Goal: Information Seeking & Learning: Understand process/instructions

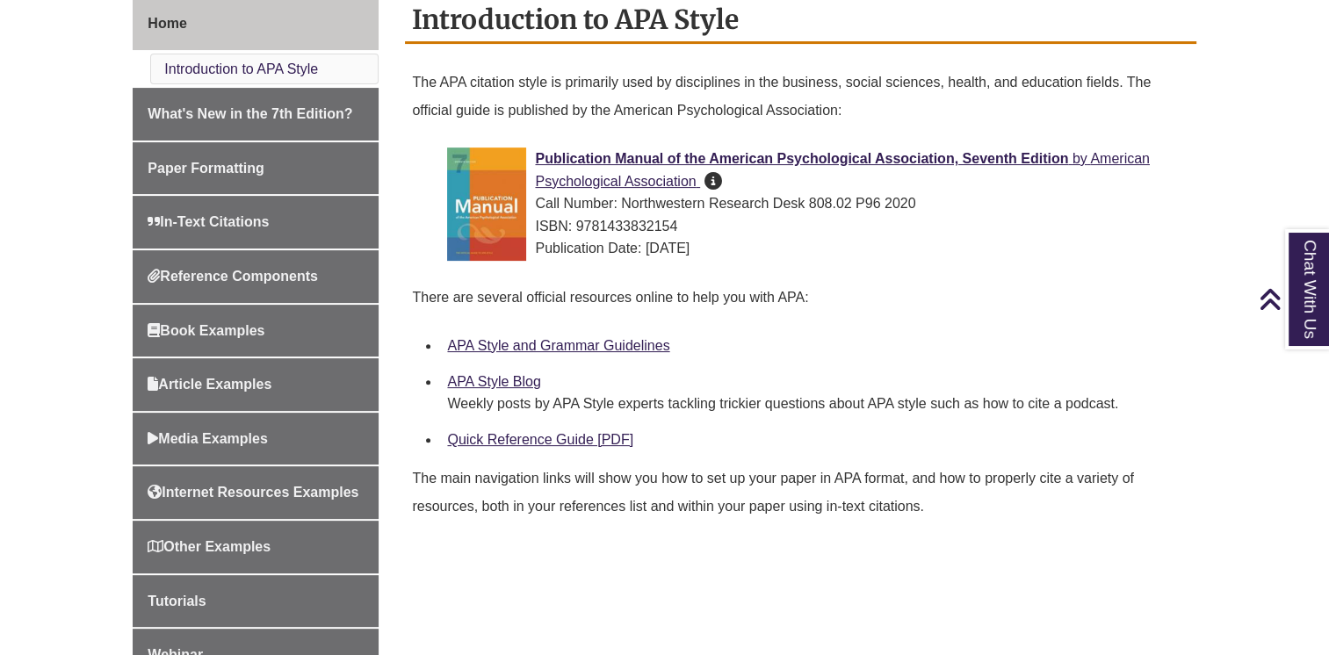
scroll to position [569, 0]
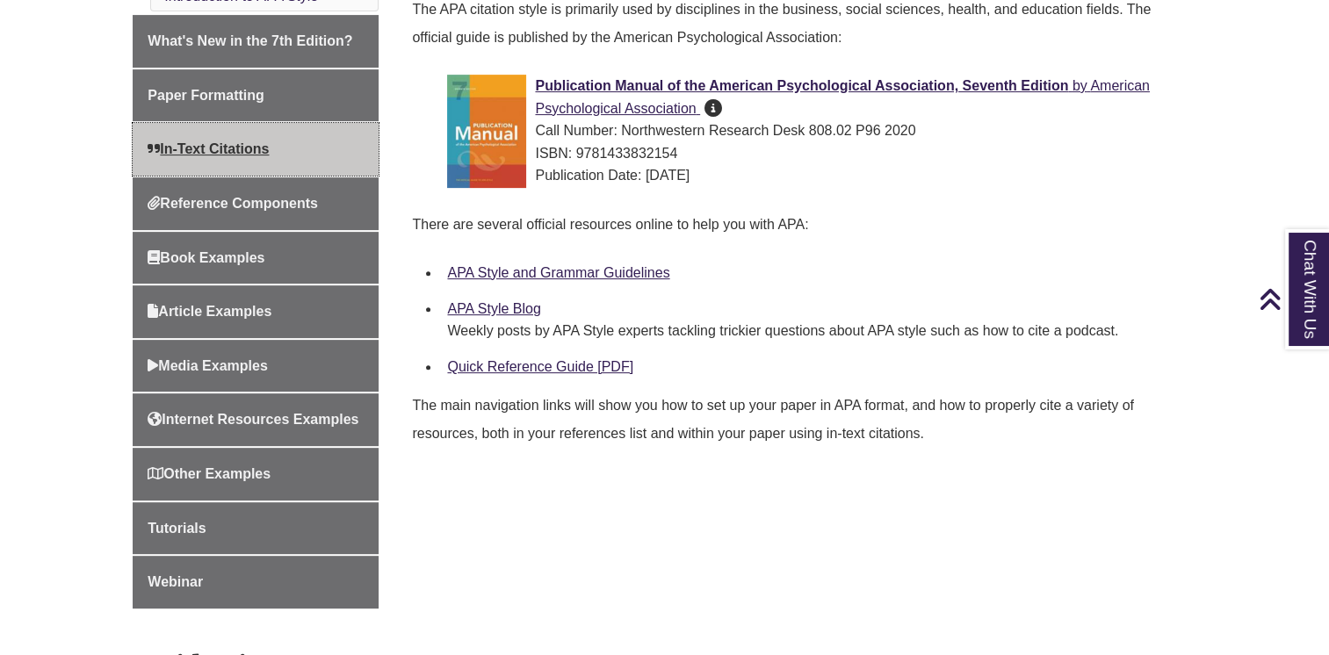
click at [269, 152] on span "In-Text Citations" at bounding box center [208, 148] width 121 height 15
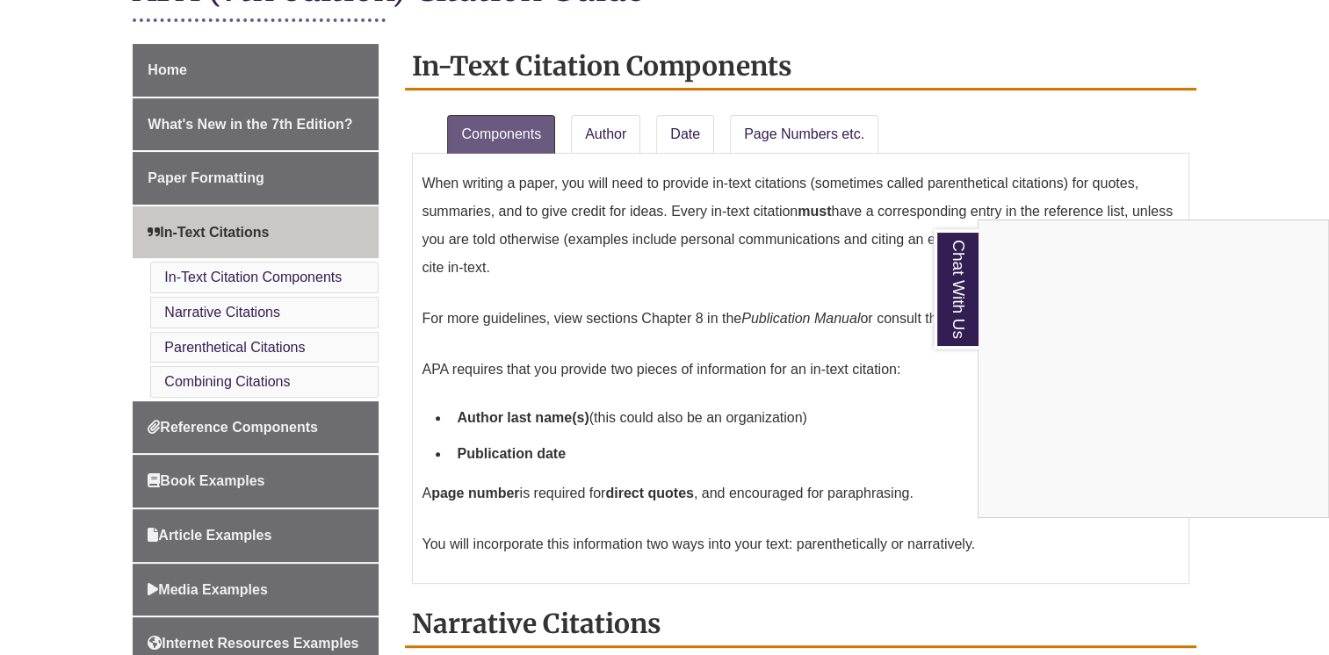
scroll to position [434, 0]
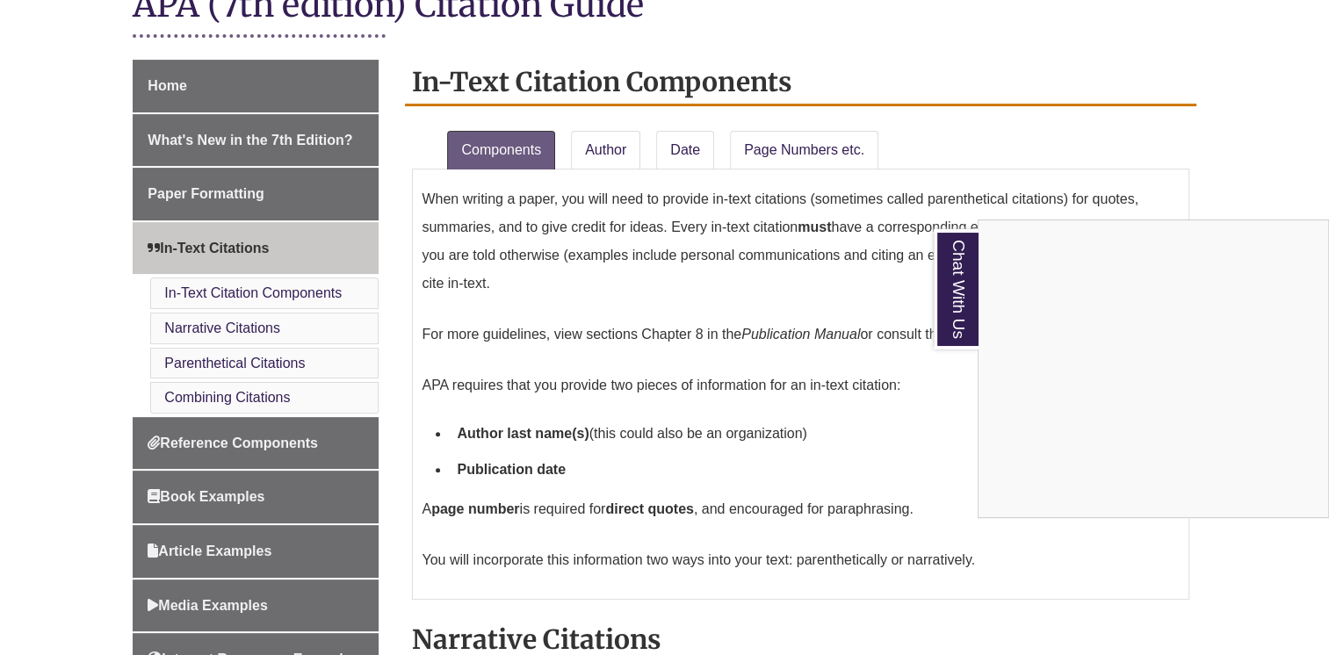
click at [246, 438] on div "Chat With Us" at bounding box center [664, 327] width 1329 height 655
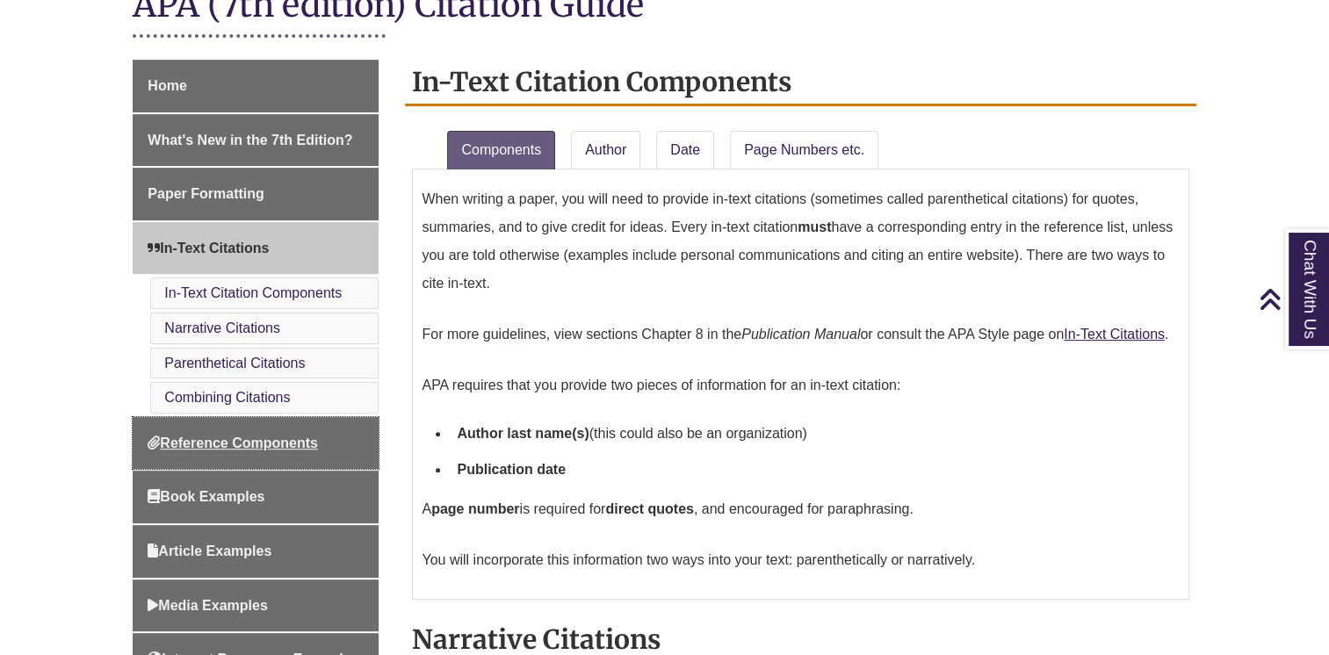
click at [246, 438] on span "Reference Components" at bounding box center [233, 443] width 170 height 15
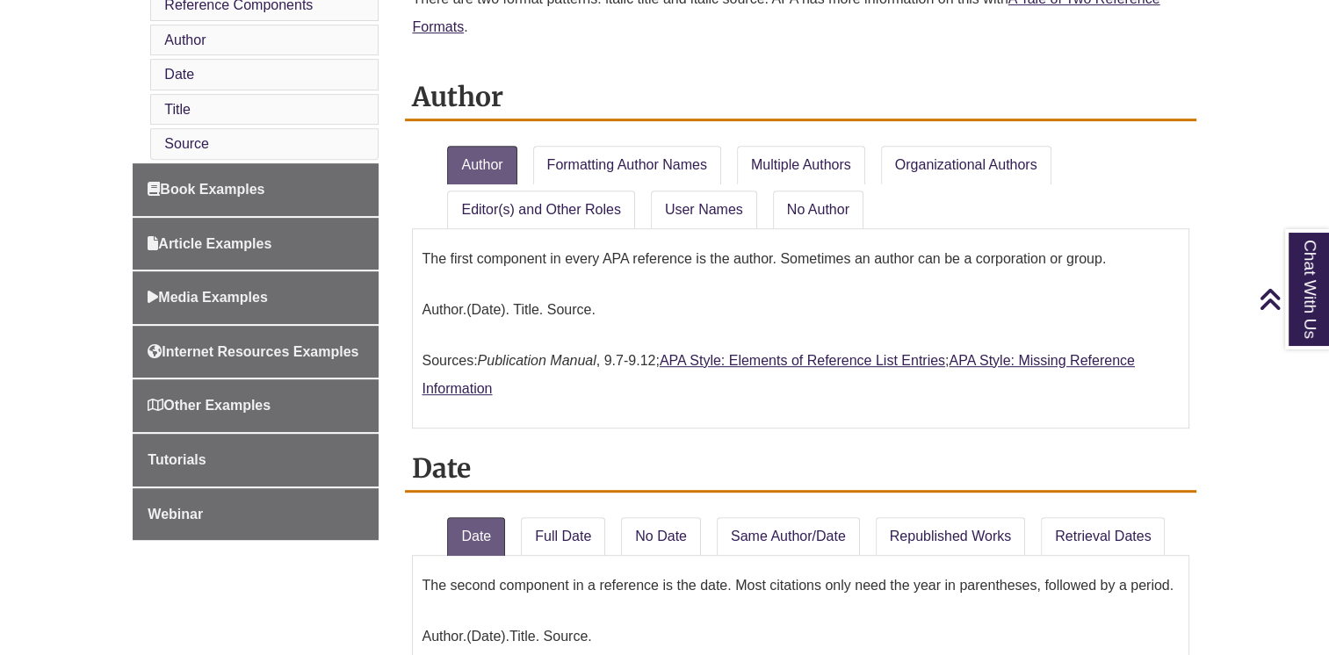
scroll to position [786, 0]
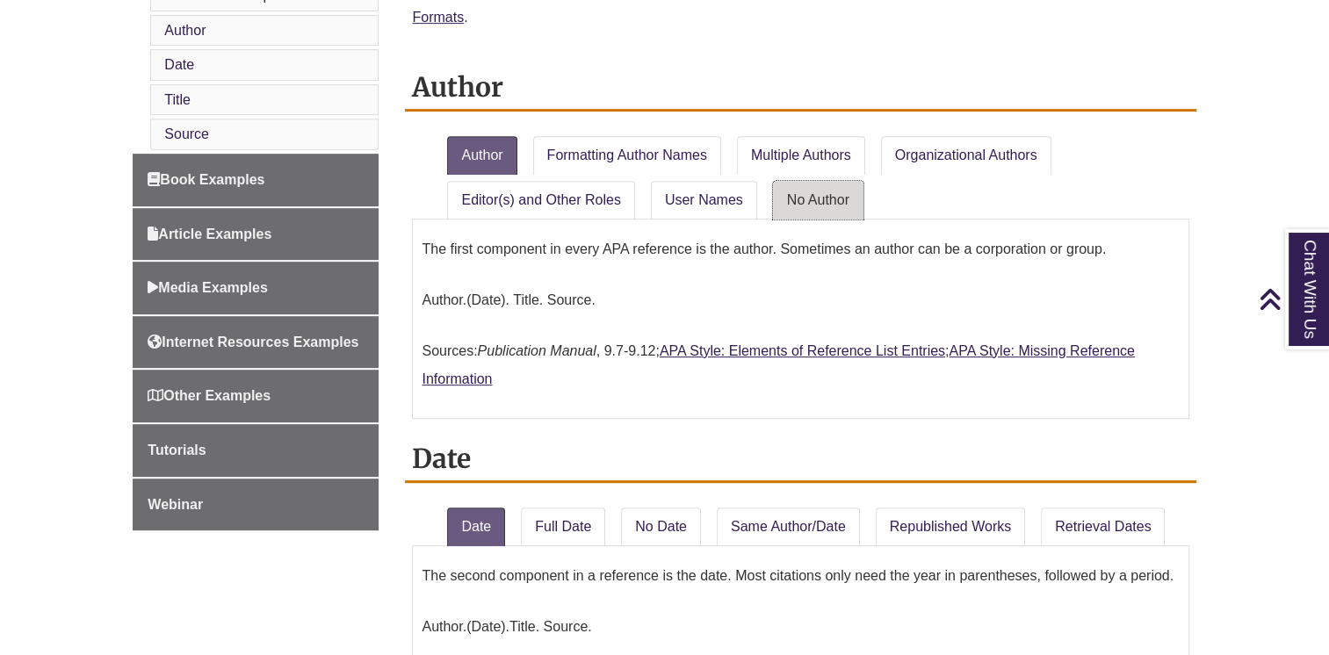
click at [805, 197] on link "No Author" at bounding box center [818, 200] width 90 height 39
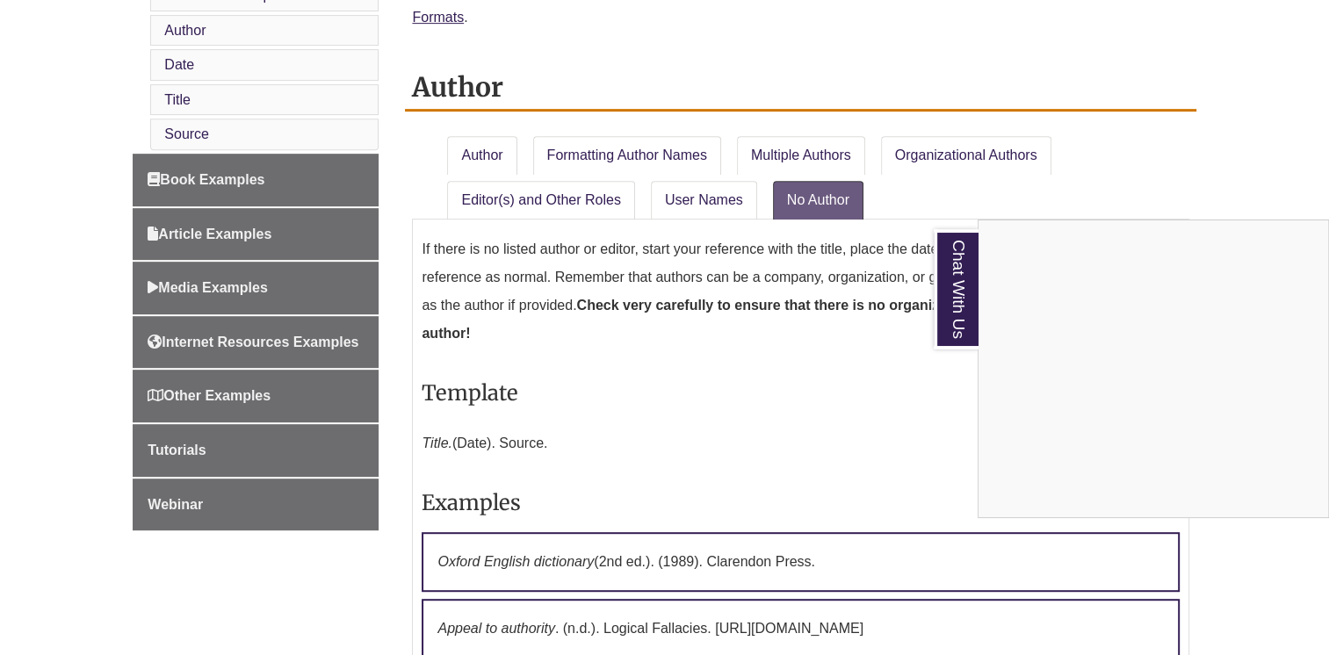
click at [772, 393] on div "Chat With Us" at bounding box center [664, 327] width 1329 height 655
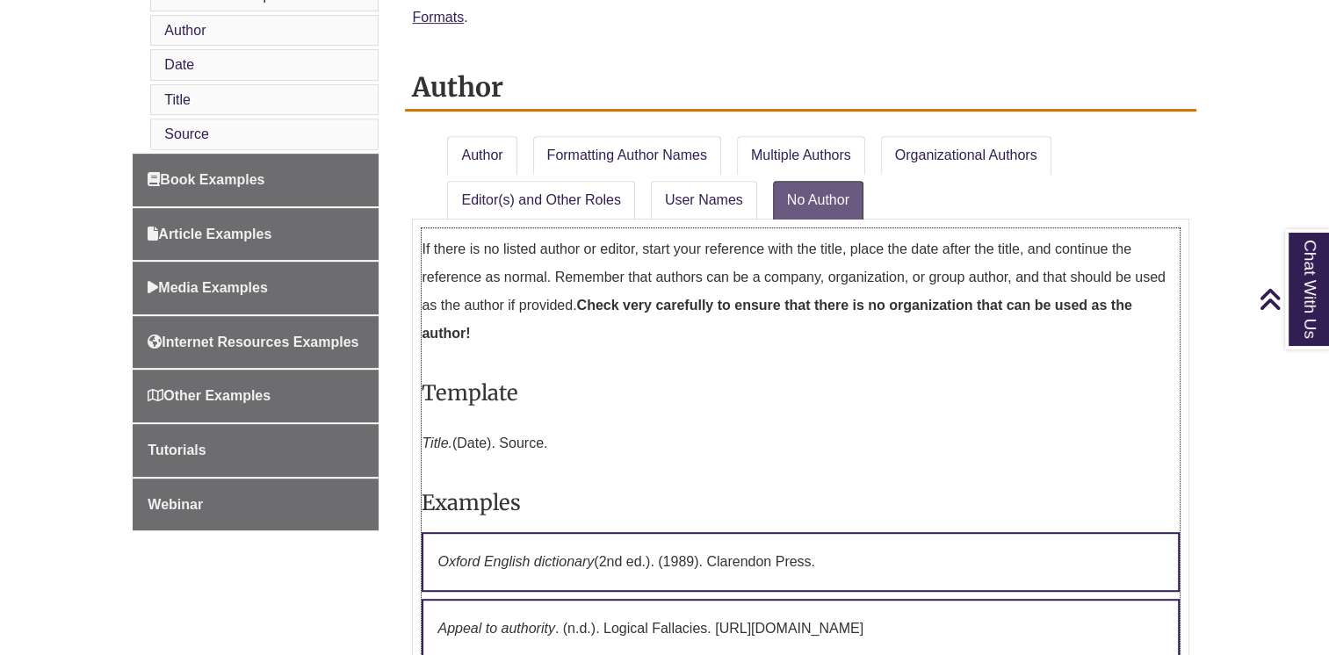
click at [675, 425] on p "Title. (Date). Source." at bounding box center [800, 444] width 757 height 42
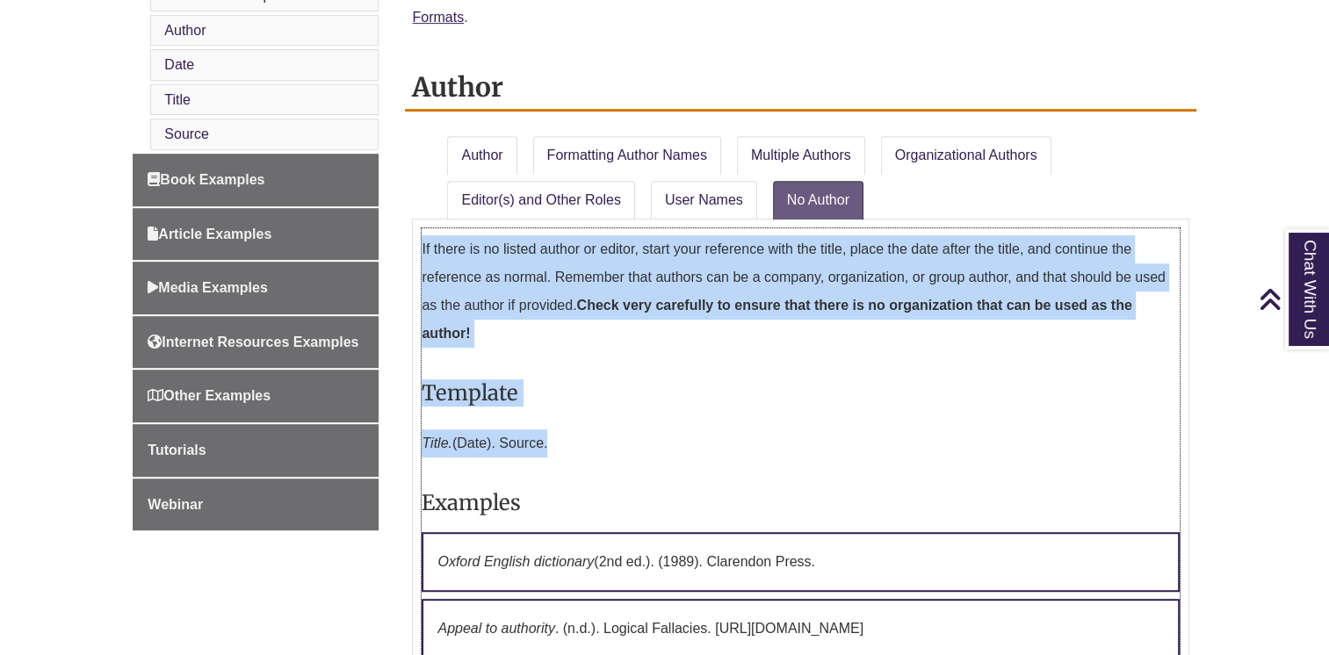
drag, startPoint x: 422, startPoint y: 246, endPoint x: 554, endPoint y: 425, distance: 222.5
click at [554, 425] on div "If there is no listed author or editor, start your reference with the title, pl…" at bounding box center [800, 645] width 757 height 835
copy div "If there is no listed author or editor, start your reference with the title, pl…"
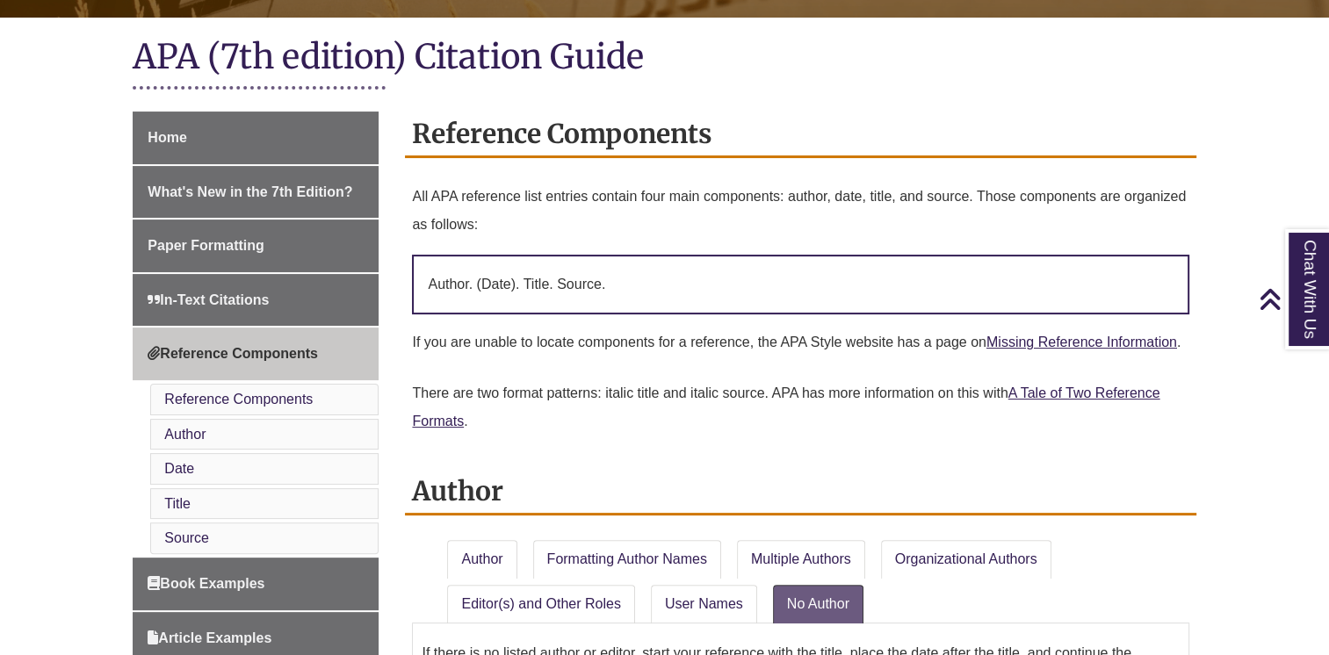
scroll to position [422, 0]
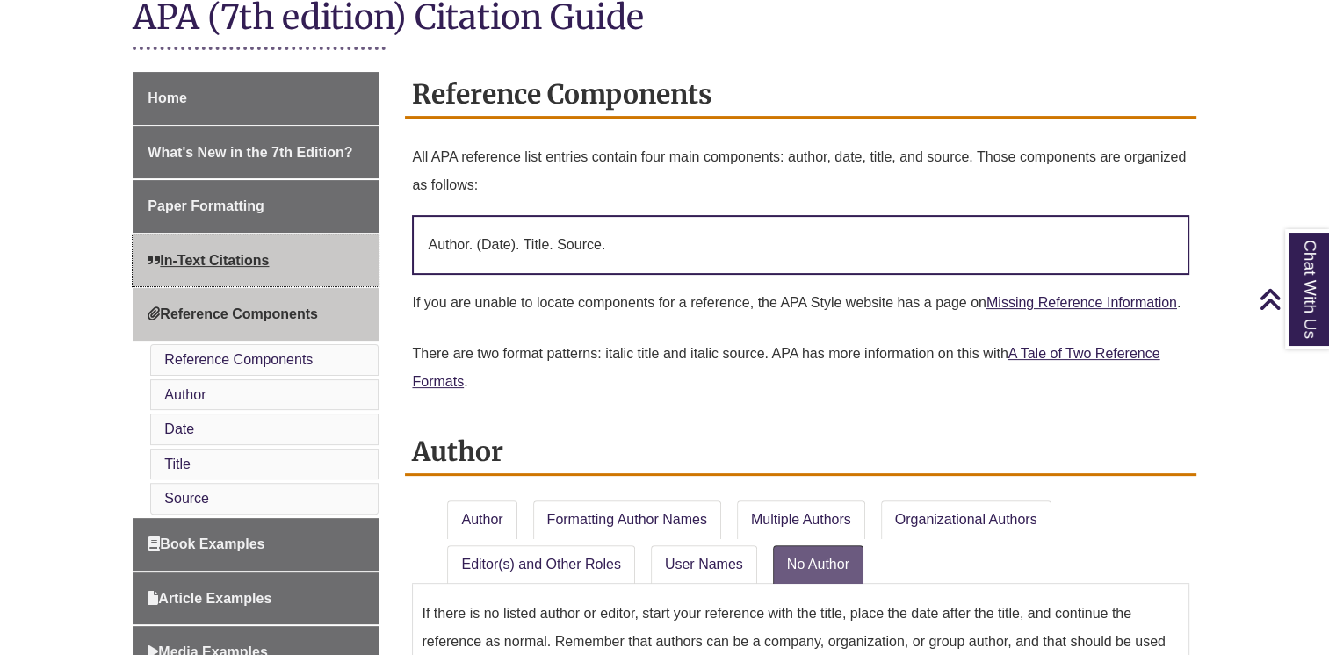
click at [264, 240] on link "In-Text Citations" at bounding box center [256, 261] width 246 height 53
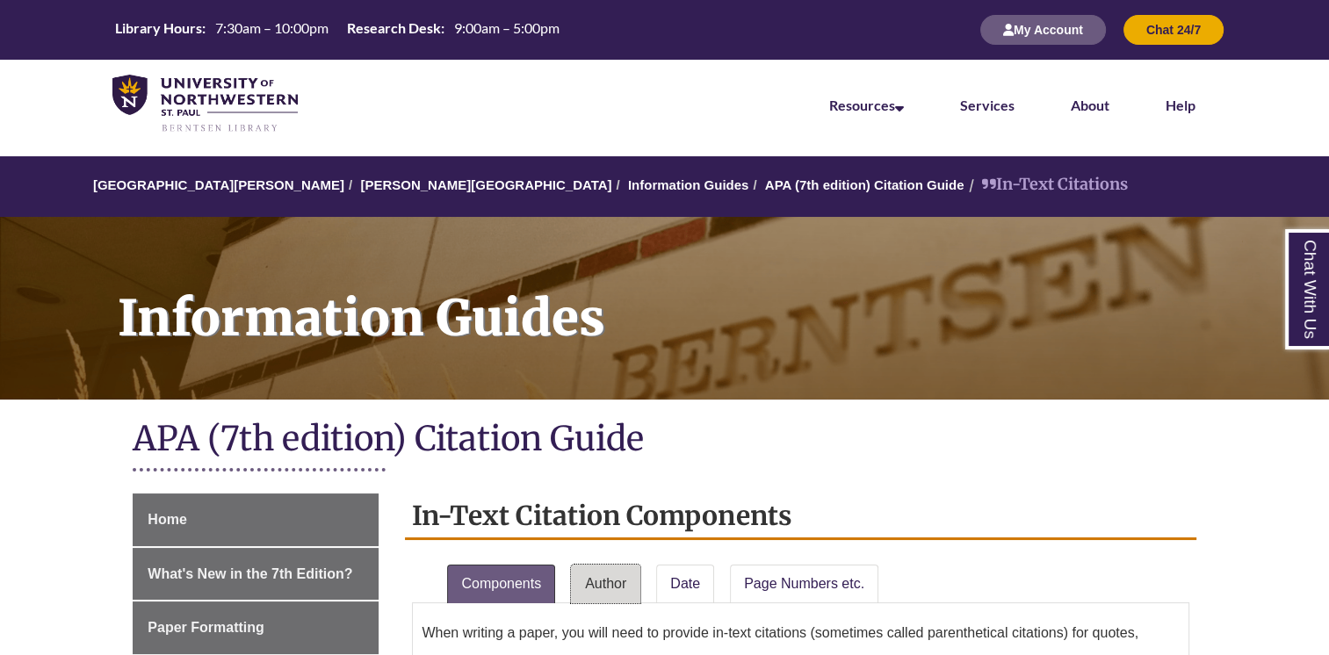
click at [602, 585] on link "Author" at bounding box center [605, 584] width 69 height 39
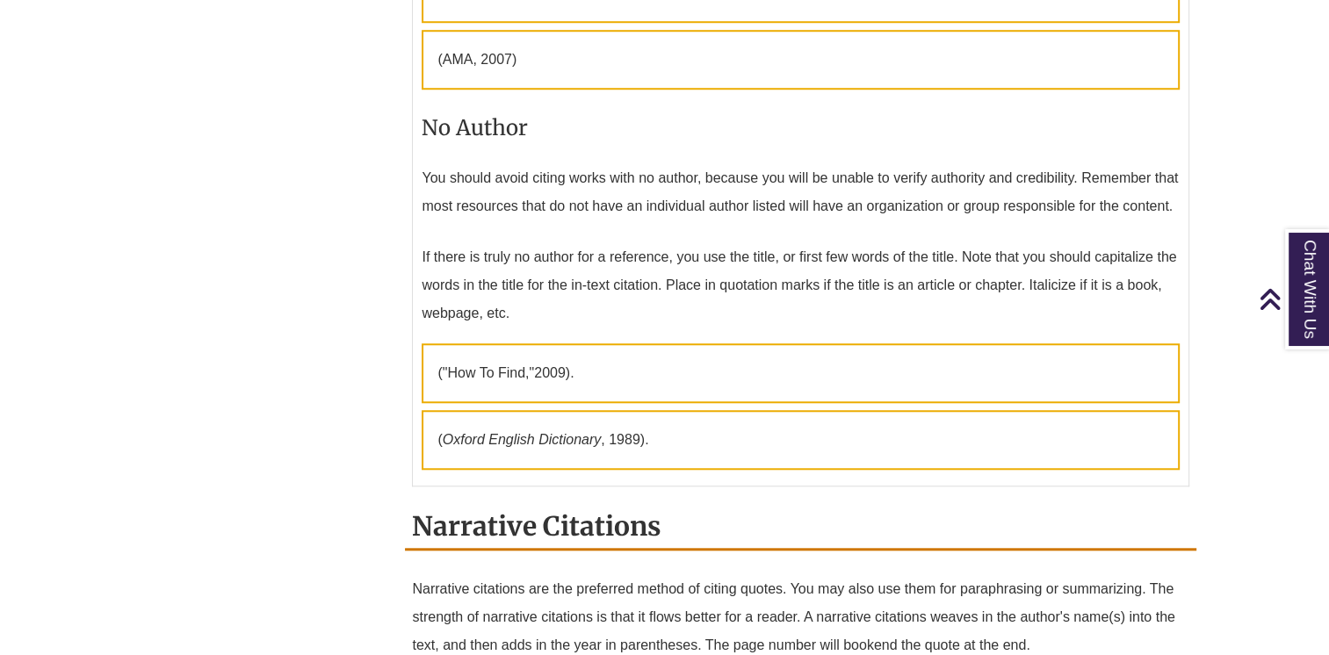
scroll to position [1374, 0]
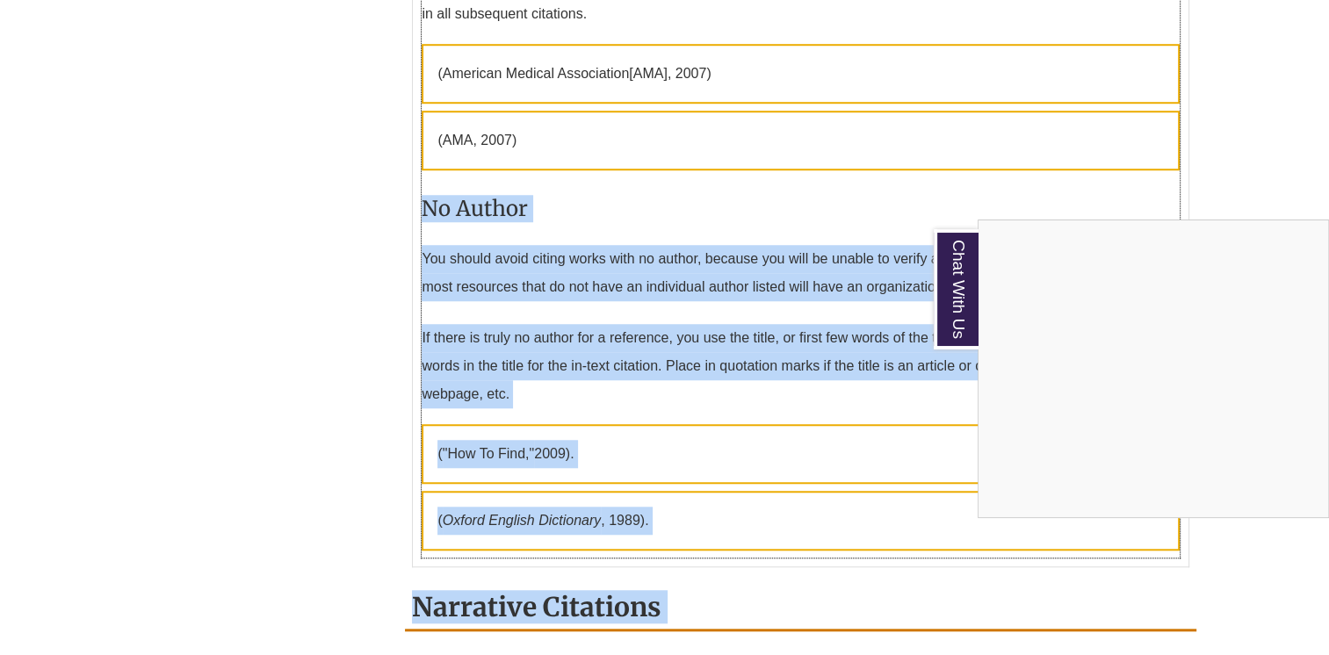
drag, startPoint x: 426, startPoint y: 202, endPoint x: 500, endPoint y: 424, distance: 234.2
drag, startPoint x: 500, startPoint y: 424, endPoint x: 603, endPoint y: 195, distance: 251.3
click at [603, 195] on div "Chat With Us" at bounding box center [664, 327] width 1329 height 655
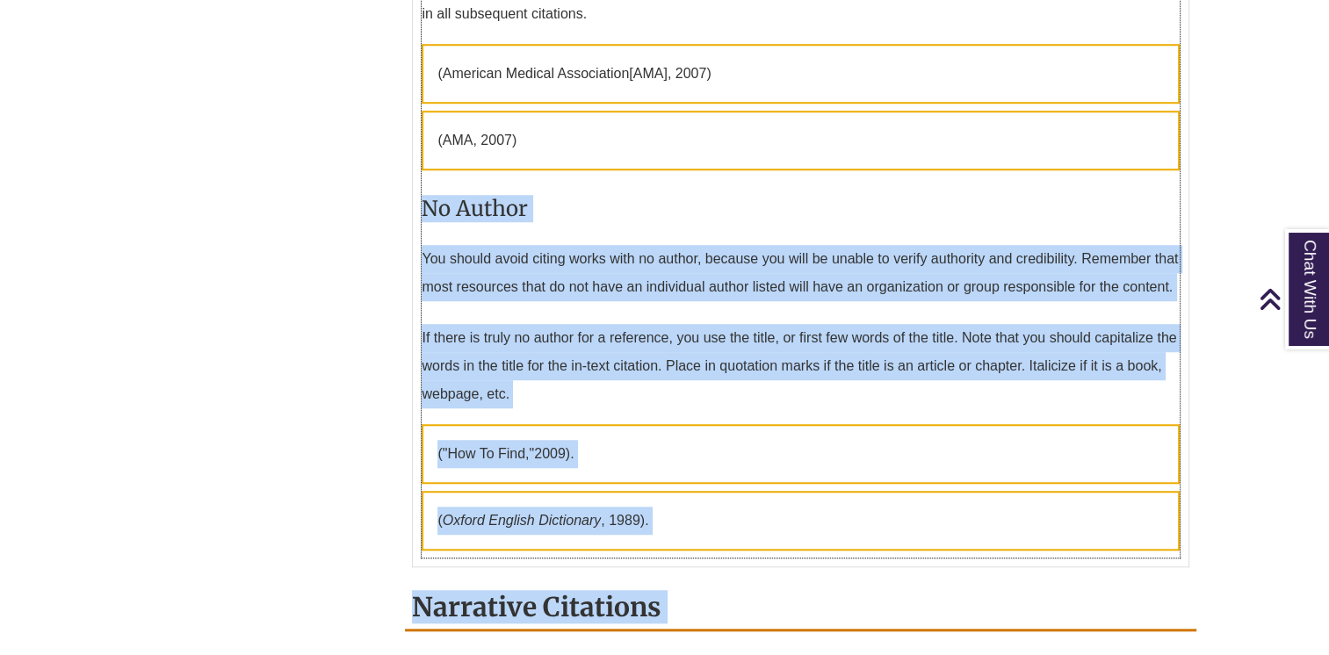
click at [488, 191] on h3 "No Author" at bounding box center [800, 208] width 757 height 41
drag, startPoint x: 423, startPoint y: 199, endPoint x: 659, endPoint y: 520, distance: 397.8
copy div "No Author You should avoid citing works with no author, because you will be una…"
click at [651, 201] on h3 "No Author" at bounding box center [800, 208] width 757 height 41
